Goal: Complete application form

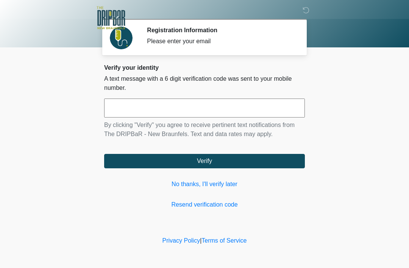
click at [213, 181] on link "No thanks, I'll verify later" at bounding box center [204, 183] width 201 height 9
click at [222, 185] on link "No thanks, I'll verify later" at bounding box center [204, 183] width 201 height 9
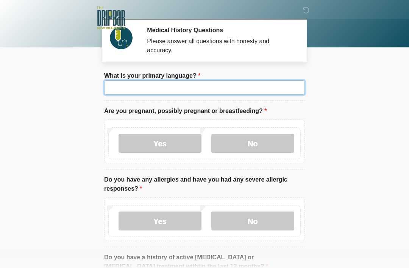
click at [138, 94] on input "What is your primary language?" at bounding box center [204, 87] width 201 height 14
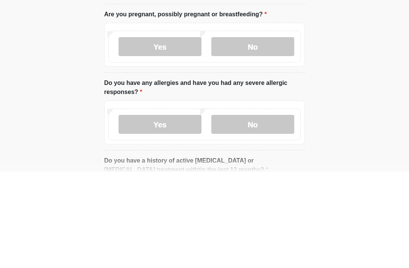
type input "*******"
click at [256, 134] on label "No" at bounding box center [252, 143] width 83 height 19
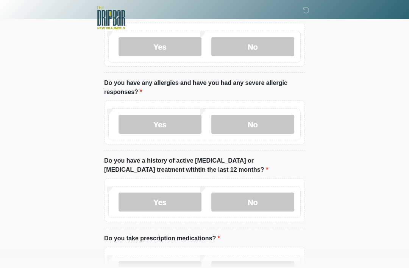
click at [256, 47] on label "No" at bounding box center [252, 46] width 83 height 19
click at [258, 126] on label "No" at bounding box center [252, 124] width 83 height 19
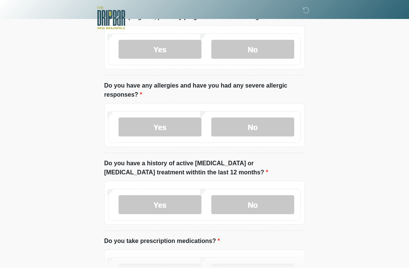
click at [255, 205] on label "No" at bounding box center [252, 204] width 83 height 19
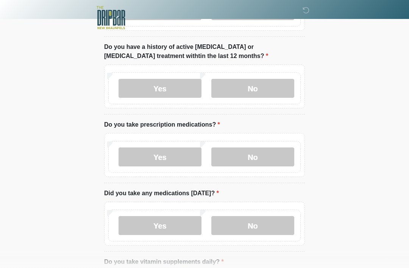
scroll to position [211, 0]
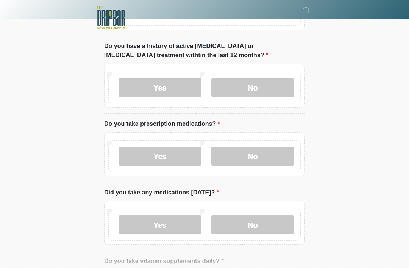
click at [164, 158] on label "Yes" at bounding box center [160, 156] width 83 height 19
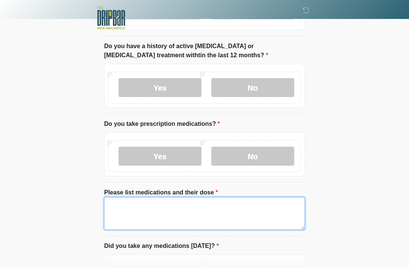
click at [126, 211] on textarea "Please list medications and their dose" at bounding box center [204, 213] width 201 height 33
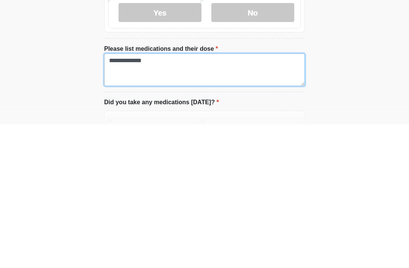
click at [117, 197] on textarea "**********" at bounding box center [204, 213] width 201 height 33
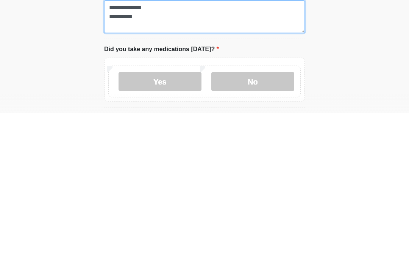
scroll to position [255, 0]
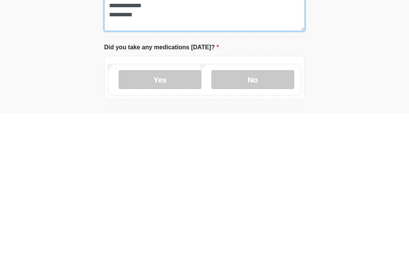
type textarea "**********"
click at [267, 225] on label "No" at bounding box center [252, 234] width 83 height 19
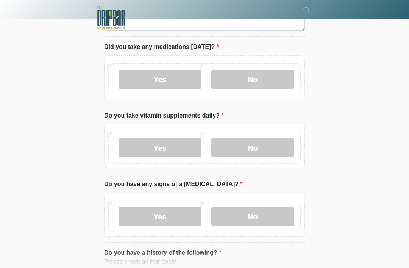
click at [169, 143] on label "Yes" at bounding box center [160, 147] width 83 height 19
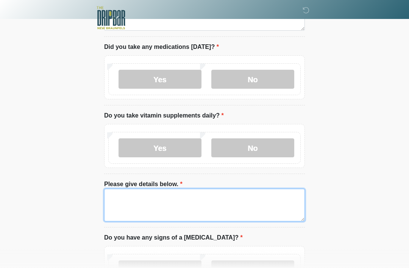
click at [126, 208] on textarea "Please give details below." at bounding box center [204, 205] width 201 height 33
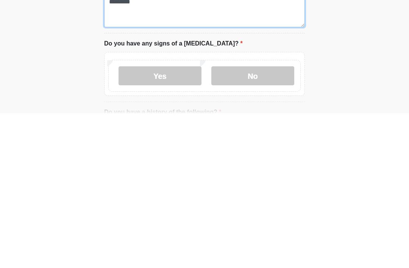
scroll to position [451, 0]
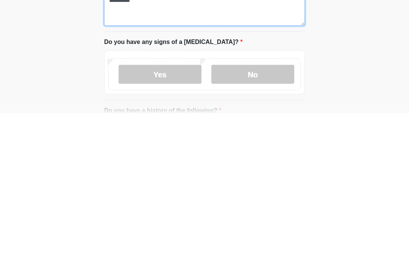
type textarea "*********"
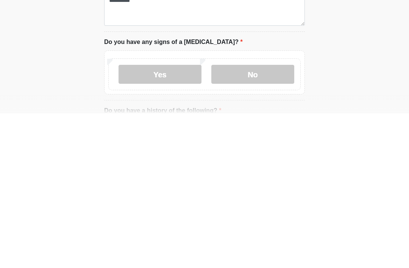
click at [257, 219] on label "No" at bounding box center [252, 228] width 83 height 19
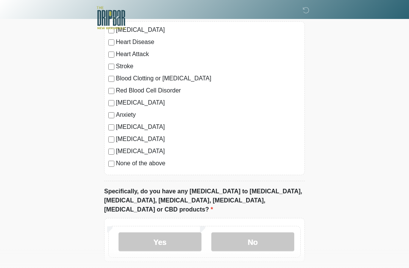
scroll to position [738, 0]
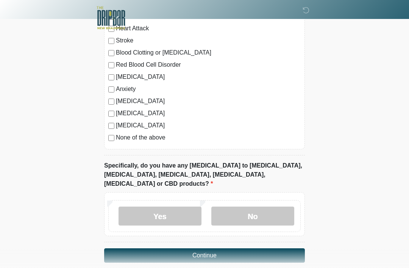
click at [263, 206] on label "No" at bounding box center [252, 215] width 83 height 19
click at [271, 248] on button "Continue" at bounding box center [204, 255] width 201 height 14
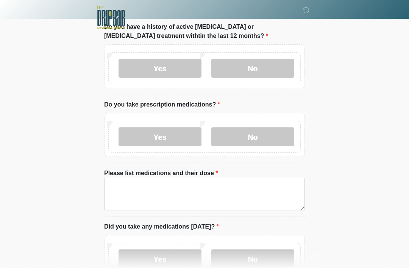
click at [253, 94] on li "Do you have a history of active cancer or cancer treatment withtin the last 12 …" at bounding box center [204, 58] width 201 height 72
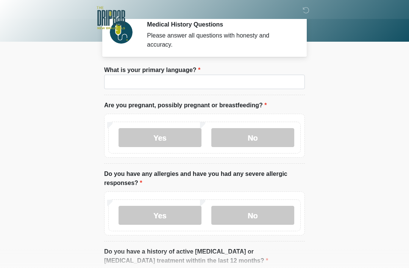
scroll to position [0, 0]
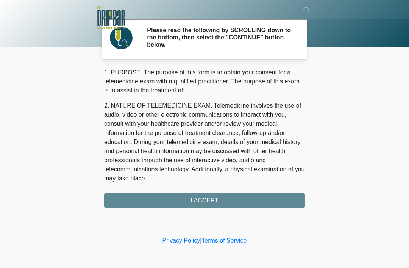
click at [243, 208] on div "‎ ‎ Please read the following by SCROLLING down to the bottom, then select the …" at bounding box center [204, 117] width 227 height 219
click at [233, 201] on div "1. PURPOSE. The purpose of this form is to obtain your consent for a telemedici…" at bounding box center [204, 138] width 201 height 140
click at [215, 200] on div "1. PURPOSE. The purpose of this form is to obtain your consent for a telemedici…" at bounding box center [204, 138] width 201 height 140
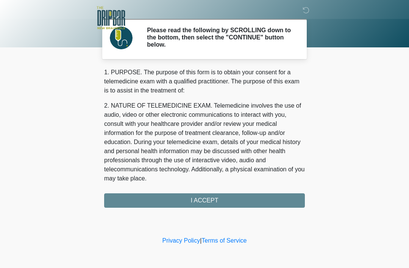
click at [215, 200] on div "1. PURPOSE. The purpose of this form is to obtain your consent for a telemedici…" at bounding box center [204, 138] width 201 height 140
click at [207, 197] on div "1. PURPOSE. The purpose of this form is to obtain your consent for a telemedici…" at bounding box center [204, 138] width 201 height 140
click at [206, 197] on div "1. PURPOSE. The purpose of this form is to obtain your consent for a telemedici…" at bounding box center [204, 138] width 201 height 140
click at [199, 201] on div "1. PURPOSE. The purpose of this form is to obtain your consent for a telemedici…" at bounding box center [204, 138] width 201 height 140
click at [199, 193] on div "1. PURPOSE. The purpose of this form is to obtain your consent for a telemedici…" at bounding box center [204, 138] width 201 height 140
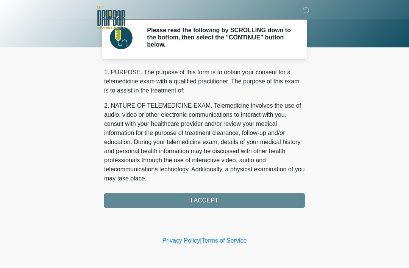
click at [231, 195] on div "1. PURPOSE. The purpose of this form is to obtain your consent for a telemedici…" at bounding box center [204, 138] width 201 height 140
click at [200, 199] on div "1. PURPOSE. The purpose of this form is to obtain your consent for a telemedici…" at bounding box center [204, 138] width 201 height 140
click at [193, 186] on div "1. PURPOSE. The purpose of this form is to obtain your consent for a telemedici…" at bounding box center [204, 138] width 201 height 140
click at [214, 202] on div "1. PURPOSE. The purpose of this form is to obtain your consent for a telemedici…" at bounding box center [204, 138] width 201 height 140
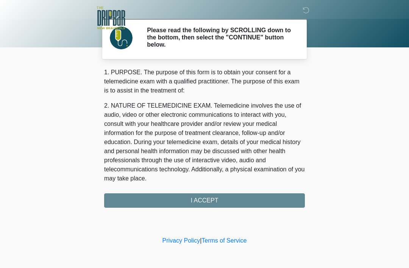
click at [204, 205] on div "1. PURPOSE. The purpose of this form is to obtain your consent for a telemedici…" at bounding box center [204, 138] width 201 height 140
click at [203, 203] on div "1. PURPOSE. The purpose of this form is to obtain your consent for a telemedici…" at bounding box center [204, 138] width 201 height 140
click at [209, 201] on div "1. PURPOSE. The purpose of this form is to obtain your consent for a telemedici…" at bounding box center [204, 138] width 201 height 140
click at [209, 211] on div "‎ ‎ Please read the following by SCROLLING down to the bottom, then select the …" at bounding box center [204, 117] width 227 height 219
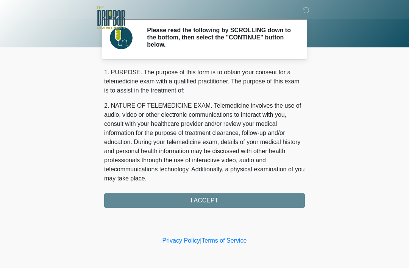
click at [209, 211] on div "‎ ‎ Please read the following by SCROLLING down to the bottom, then select the …" at bounding box center [204, 117] width 227 height 219
click at [200, 202] on div "1. PURPOSE. The purpose of this form is to obtain your consent for a telemedici…" at bounding box center [204, 138] width 201 height 140
click at [253, 200] on div "1. PURPOSE. The purpose of this form is to obtain your consent for a telemedici…" at bounding box center [204, 138] width 201 height 140
click at [248, 204] on div "1. PURPOSE. The purpose of this form is to obtain your consent for a telemedici…" at bounding box center [204, 138] width 201 height 140
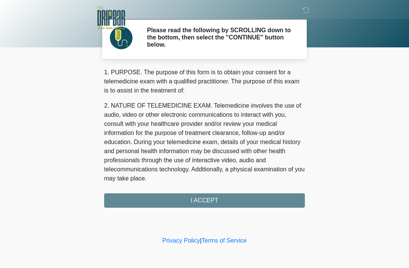
click at [240, 200] on div "1. PURPOSE. The purpose of this form is to obtain your consent for a telemedici…" at bounding box center [204, 138] width 201 height 140
click at [203, 215] on div "‎ ‎ Please read the following by SCROLLING down to the bottom, then select the …" at bounding box center [204, 117] width 227 height 219
click at [200, 207] on div "‎ ‎ Please read the following by SCROLLING down to the bottom, then select the …" at bounding box center [204, 117] width 227 height 219
click at [200, 207] on div "1. PURPOSE. The purpose of this form is to obtain your consent for a telemedici…" at bounding box center [204, 138] width 201 height 140
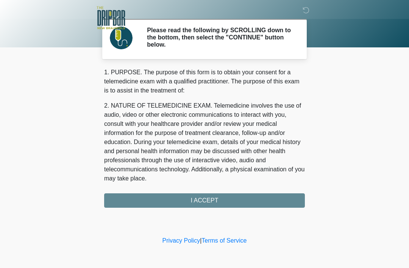
click at [205, 197] on div "1. PURPOSE. The purpose of this form is to obtain your consent for a telemedici…" at bounding box center [204, 138] width 201 height 140
click at [206, 195] on div "1. PURPOSE. The purpose of this form is to obtain your consent for a telemedici…" at bounding box center [204, 138] width 201 height 140
click at [198, 204] on div "1. PURPOSE. The purpose of this form is to obtain your consent for a telemedici…" at bounding box center [204, 138] width 201 height 140
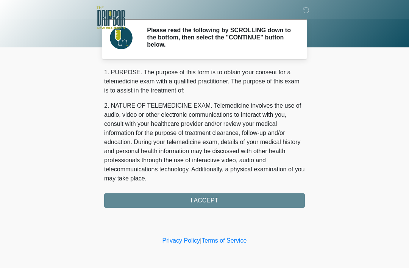
click at [197, 203] on div "1. PURPOSE. The purpose of this form is to obtain your consent for a telemedici…" at bounding box center [204, 138] width 201 height 140
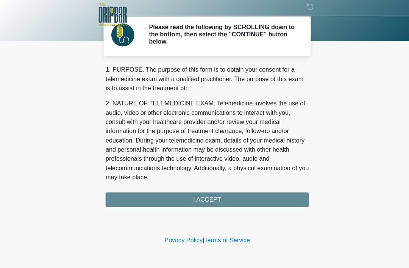
click at [203, 194] on div "1. PURPOSE. The purpose of this form is to obtain your consent for a telemedici…" at bounding box center [204, 138] width 201 height 140
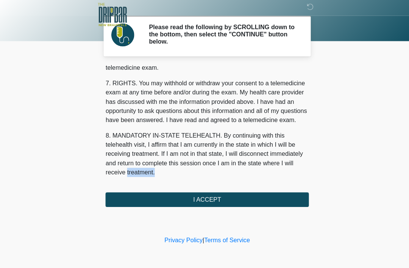
scroll to position [332, 0]
click at [242, 195] on button "I ACCEPT" at bounding box center [204, 200] width 201 height 14
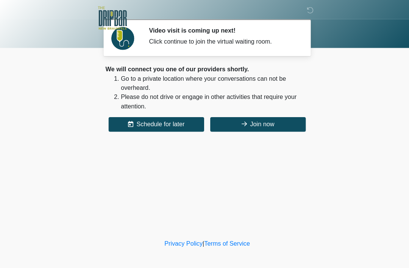
click at [275, 119] on button "Join now" at bounding box center [255, 122] width 94 height 14
